Goal: Task Accomplishment & Management: Use online tool/utility

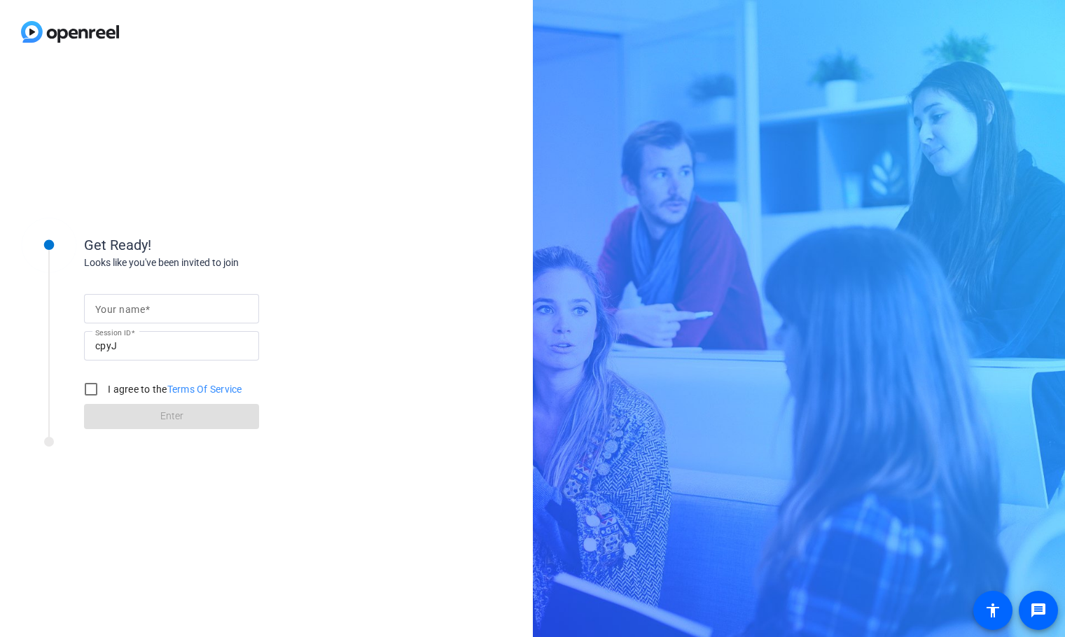
click at [183, 309] on input "Your name" at bounding box center [171, 308] width 153 height 17
click at [379, 293] on div "Get Ready! Looks like you've been invited to join Your name Session ID cpyJ I a…" at bounding box center [266, 350] width 533 height 573
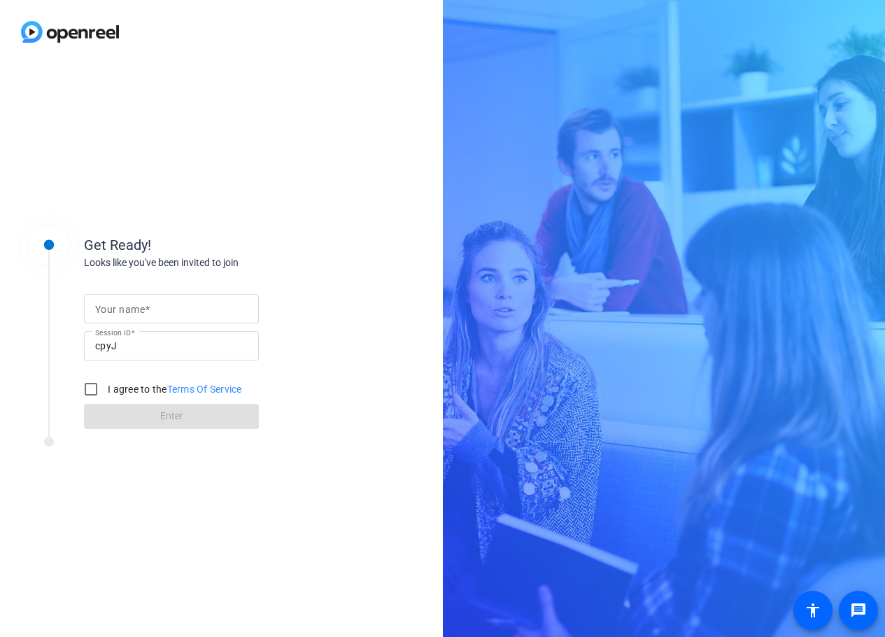
click at [185, 311] on input "Your name" at bounding box center [171, 308] width 153 height 17
click at [332, 314] on div "Your name [PERSON_NAME] Session ID cpyJ I agree to the Terms Of Service Enter" at bounding box center [224, 349] width 280 height 159
click at [166, 350] on input "cpyJ" at bounding box center [171, 345] width 153 height 17
click at [169, 314] on input "[PERSON_NAME]" at bounding box center [171, 308] width 153 height 17
type input "[PERSON_NAME]"
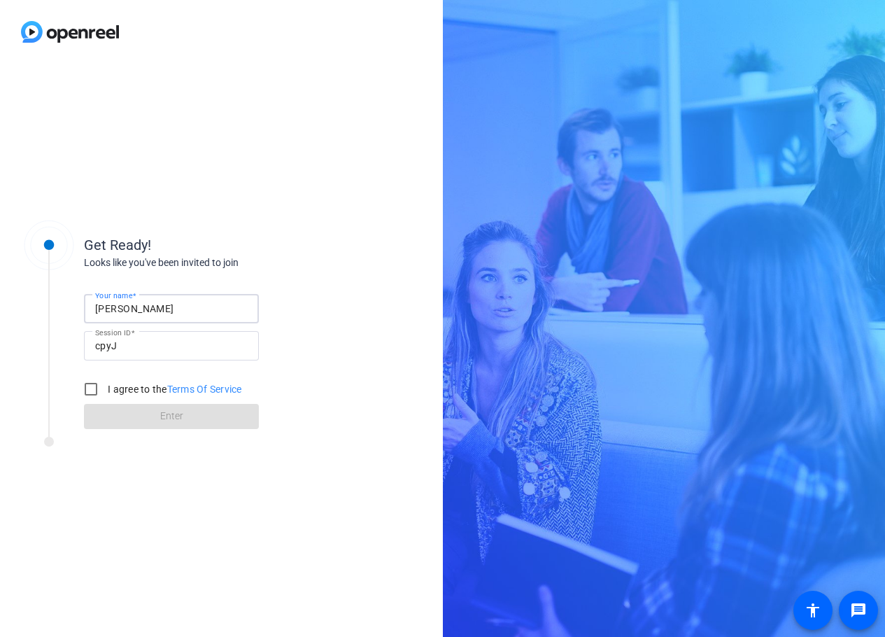
click at [172, 345] on input "cpyJ" at bounding box center [171, 345] width 153 height 17
click at [90, 387] on input "I agree to the Terms Of Service" at bounding box center [91, 389] width 28 height 28
checkbox input "true"
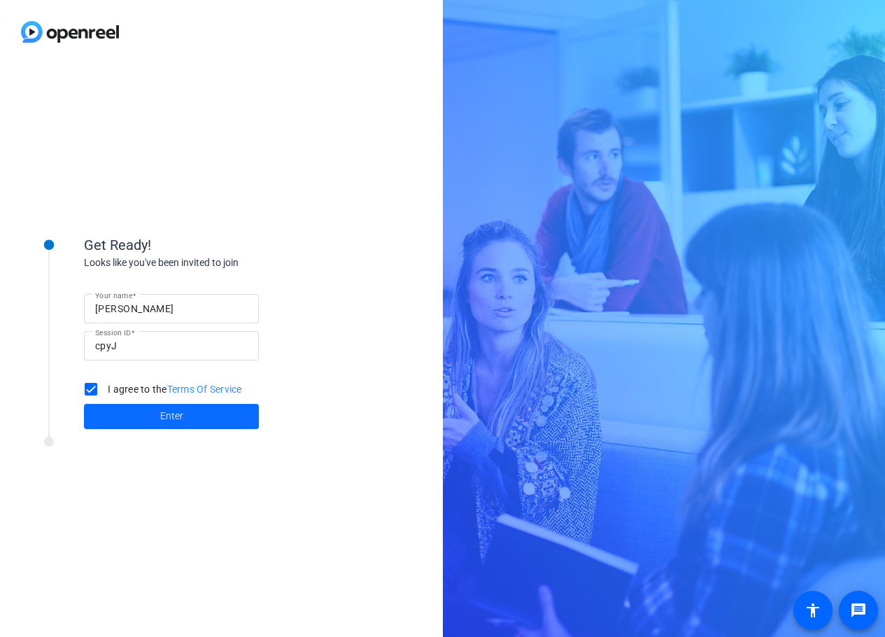
click at [143, 414] on span at bounding box center [171, 417] width 175 height 34
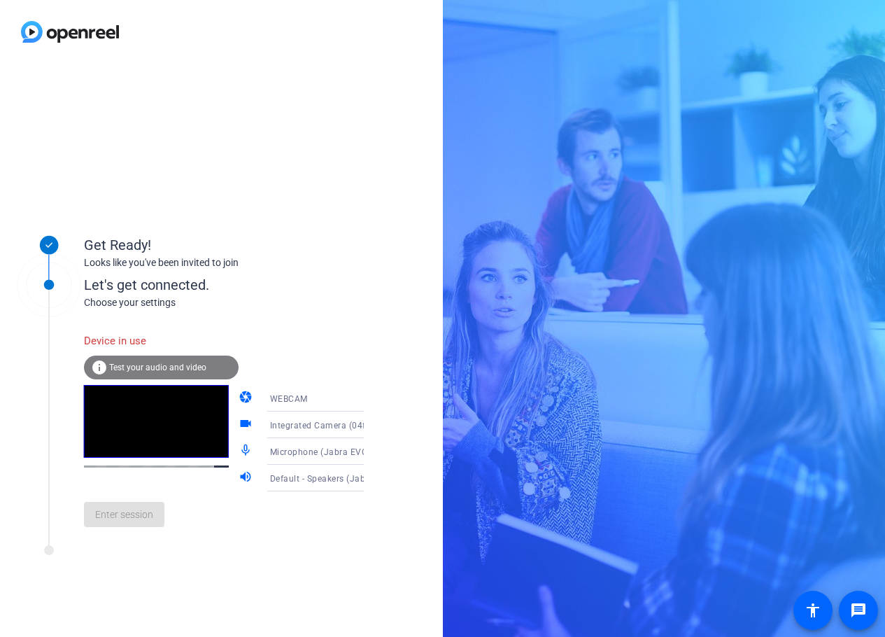
click at [192, 372] on span "Test your audio and video" at bounding box center [157, 368] width 97 height 10
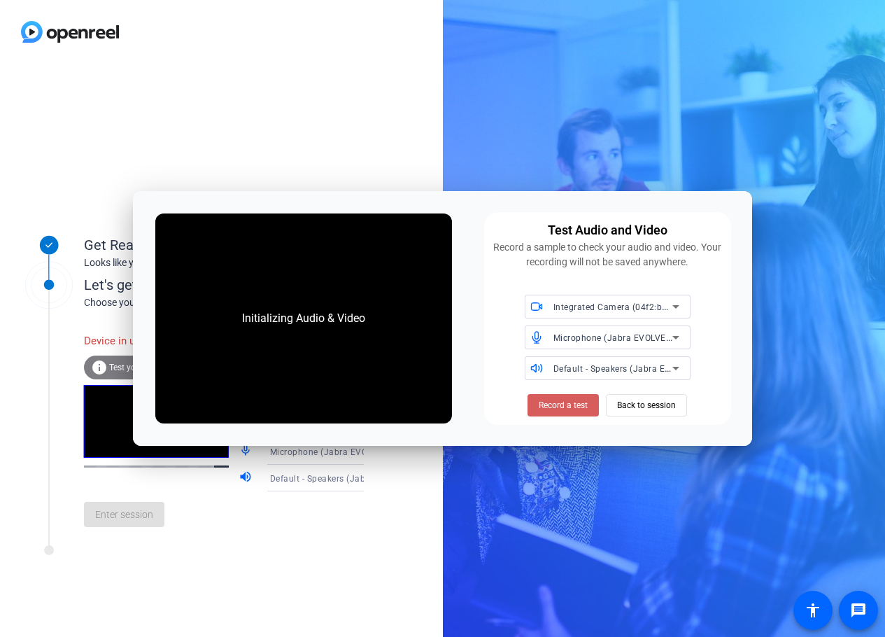
click at [561, 409] on span "Record a test" at bounding box center [563, 405] width 49 height 13
click at [680, 302] on icon at bounding box center [676, 306] width 17 height 17
click at [711, 330] on div at bounding box center [442, 318] width 885 height 637
click at [673, 333] on icon at bounding box center [676, 337] width 17 height 17
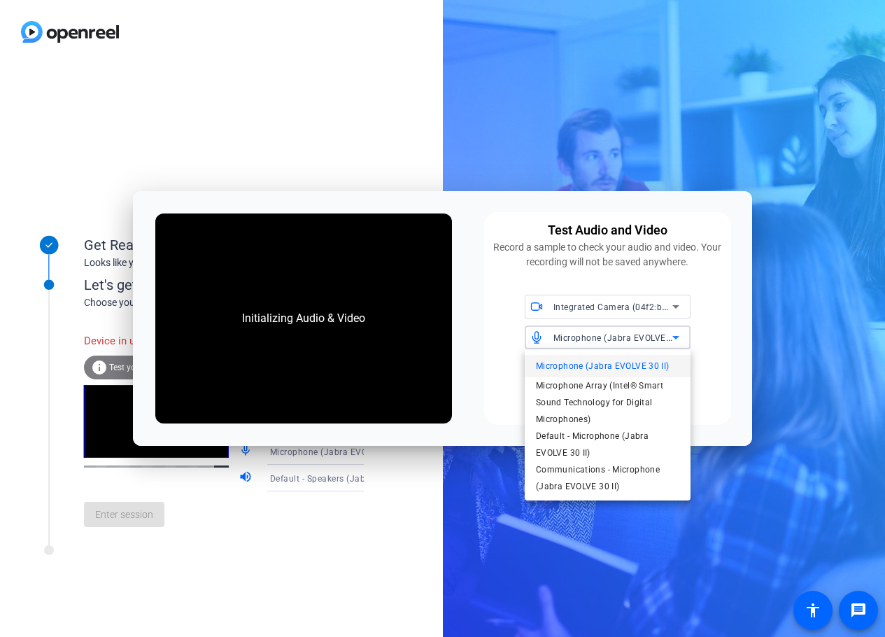
click at [722, 337] on div at bounding box center [442, 318] width 885 height 637
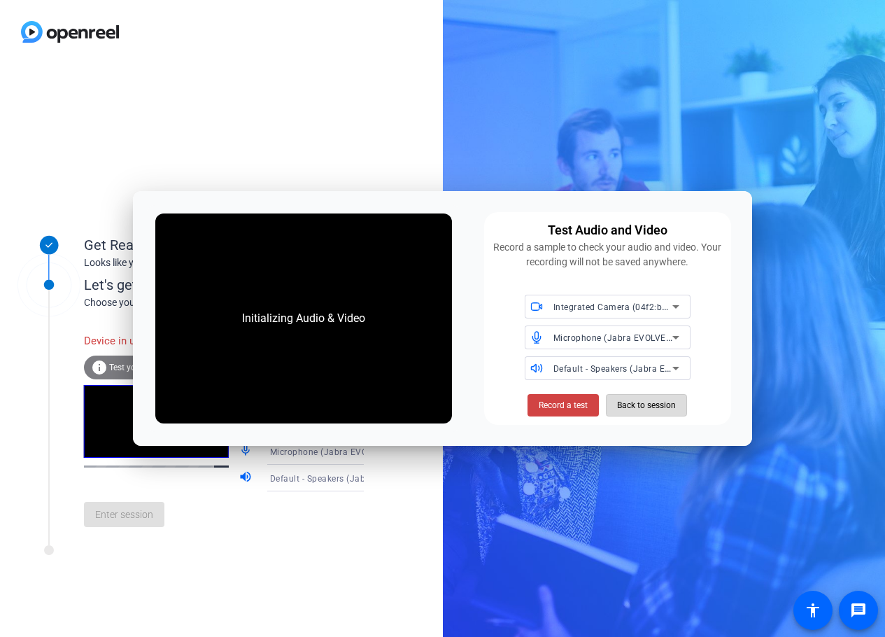
click at [668, 405] on span "Back to session" at bounding box center [646, 405] width 59 height 27
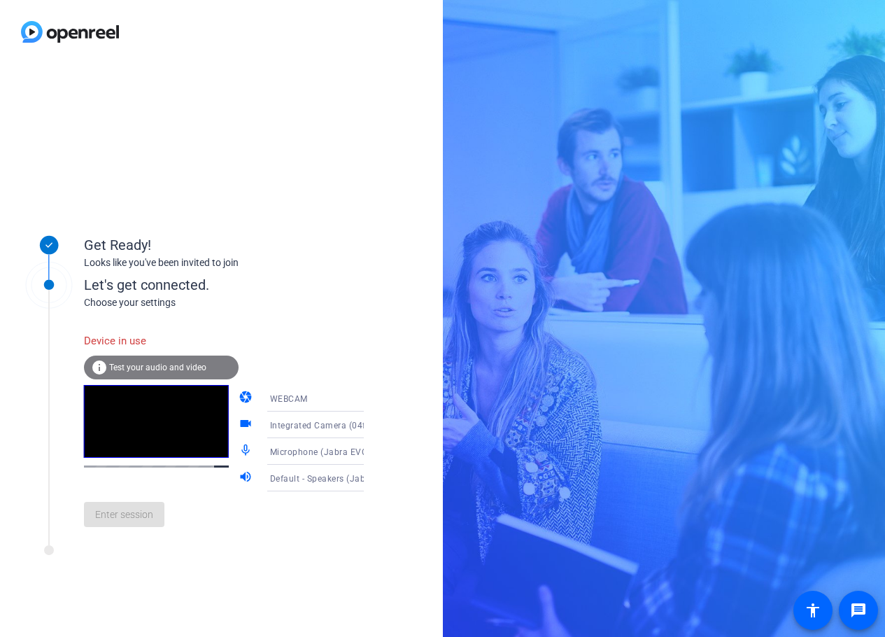
click at [310, 524] on div "Enter session" at bounding box center [238, 514] width 309 height 46
click at [132, 524] on div "Enter session" at bounding box center [238, 514] width 309 height 46
click at [133, 515] on div "Enter session" at bounding box center [238, 514] width 309 height 46
click at [320, 352] on div "Device in use info Test your audio and video camera WEBCAM videocam Integrated …" at bounding box center [238, 432] width 309 height 212
click at [110, 343] on div "Device in use" at bounding box center [161, 341] width 155 height 30
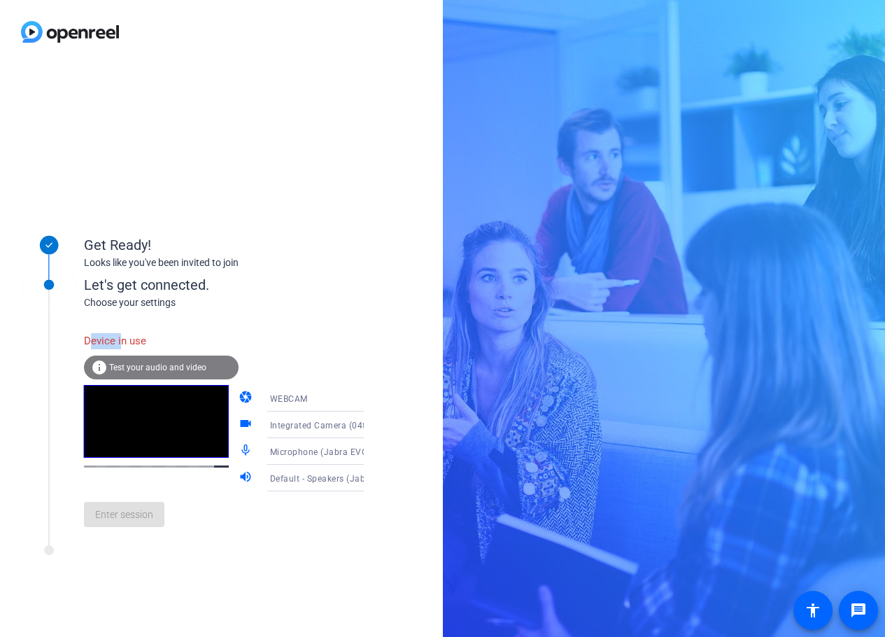
click at [110, 343] on div "Device in use" at bounding box center [161, 341] width 155 height 30
click at [231, 343] on div "Device in use info Test your audio and video camera WEBCAM videocam Integrated …" at bounding box center [238, 432] width 309 height 212
click at [124, 524] on div "Enter session" at bounding box center [238, 514] width 309 height 46
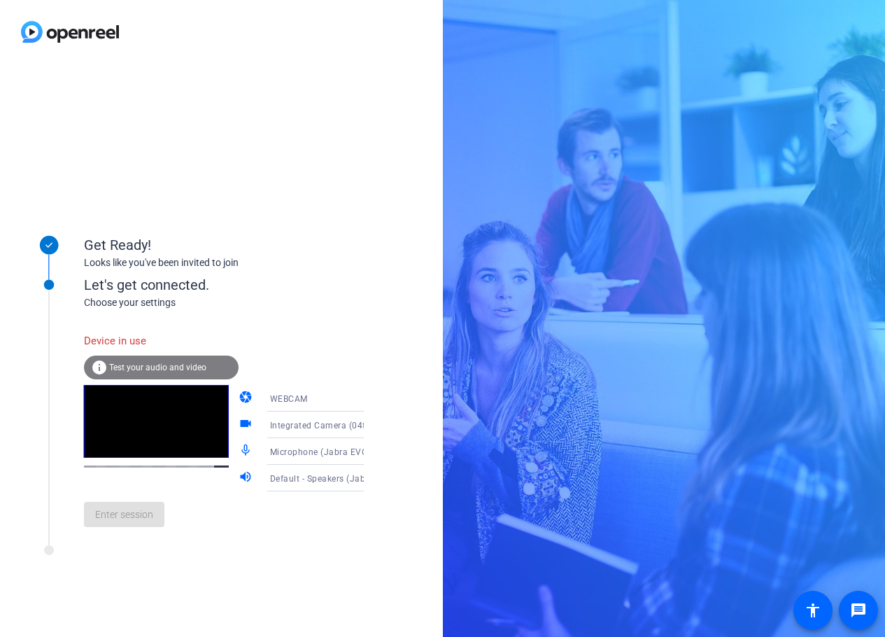
click at [124, 524] on div "Enter session" at bounding box center [238, 514] width 309 height 46
click at [296, 241] on div "Get Ready!" at bounding box center [224, 244] width 280 height 21
click at [301, 172] on div "Get Ready! Looks like you've been invited to join Let's get connected. Choose y…" at bounding box center [221, 350] width 443 height 573
